Goal: Information Seeking & Learning: Check status

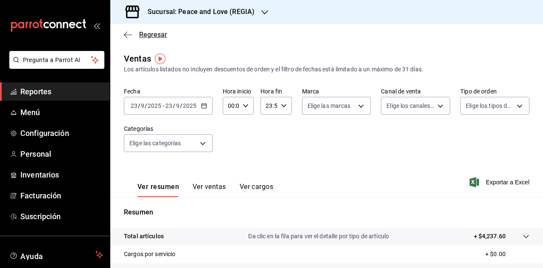
click at [149, 36] on span "Regresar" at bounding box center [153, 35] width 28 height 8
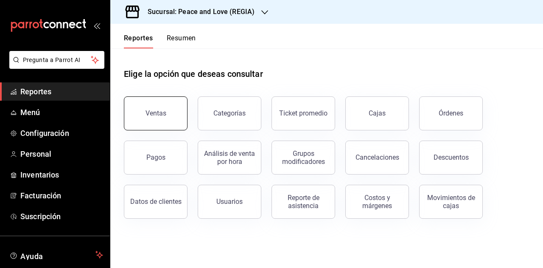
click at [154, 106] on button "Ventas" at bounding box center [156, 113] width 64 height 34
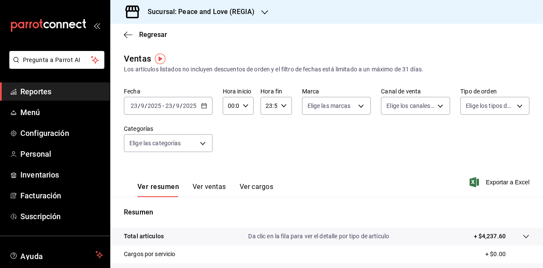
click at [221, 14] on h3 "Sucursal: Peace and Love (REGIA)" at bounding box center [198, 12] width 114 height 10
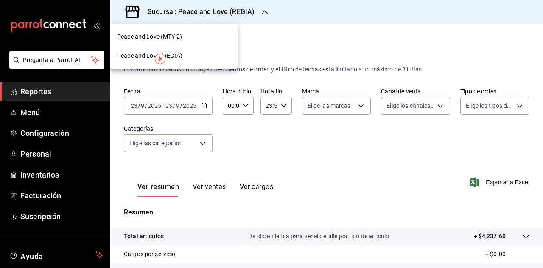
click at [183, 37] on div "Peace and Love (MTY 2)" at bounding box center [174, 36] width 114 height 9
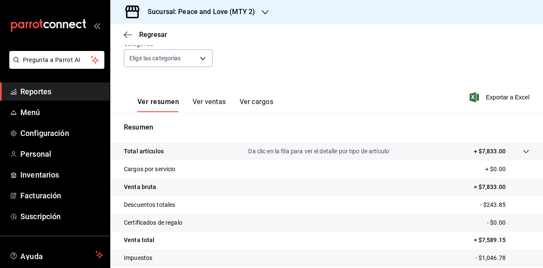
scroll to position [127, 0]
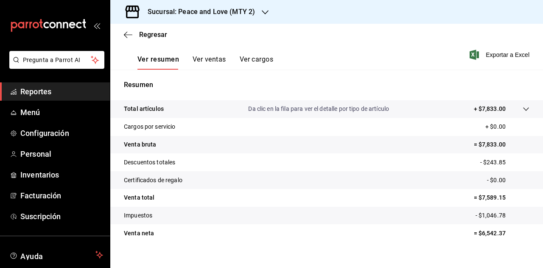
click at [213, 60] on button "Ver ventas" at bounding box center [210, 62] width 34 height 14
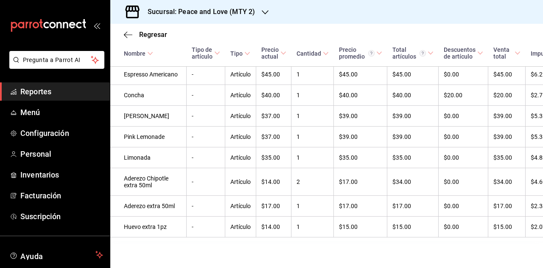
scroll to position [1037, 0]
click at [227, 10] on h3 "Sucursal: Peace and Love (MTY 2)" at bounding box center [198, 12] width 114 height 10
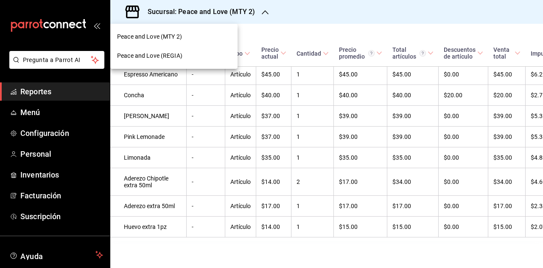
click at [175, 59] on span "Peace and Love (REGIA)" at bounding box center [149, 55] width 65 height 9
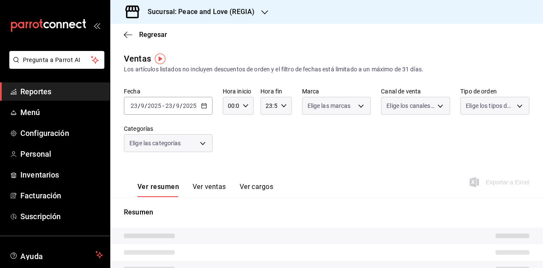
click at [208, 184] on button "Ver ventas" at bounding box center [210, 189] width 34 height 14
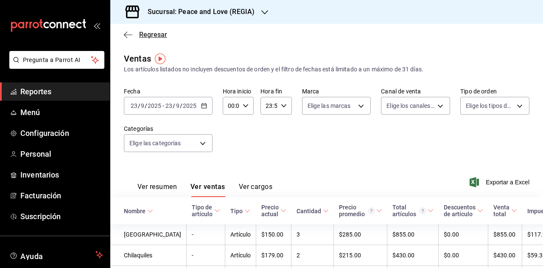
click at [143, 37] on span "Regresar" at bounding box center [153, 35] width 28 height 8
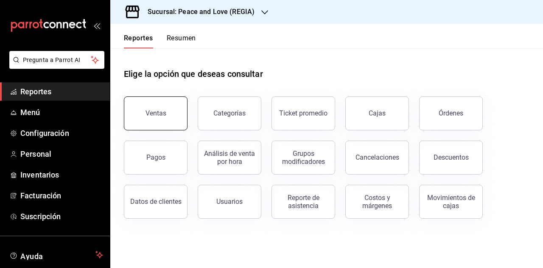
click at [137, 106] on button "Ventas" at bounding box center [156, 113] width 64 height 34
